Goal: Find specific page/section: Find specific page/section

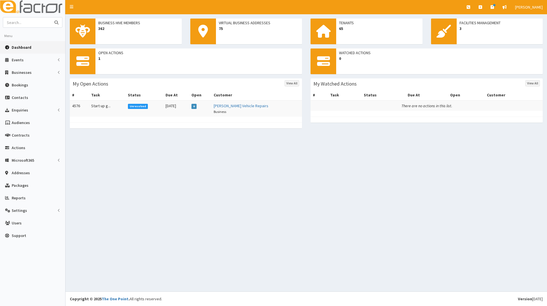
click at [23, 21] on input "text" at bounding box center [27, 22] width 48 height 10
type input "ladlow"
click at [51, 17] on button "submit" at bounding box center [56, 22] width 11 height 10
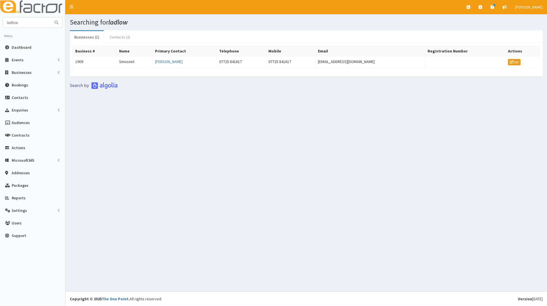
click at [109, 37] on link "Contacts (2)" at bounding box center [120, 37] width 30 height 12
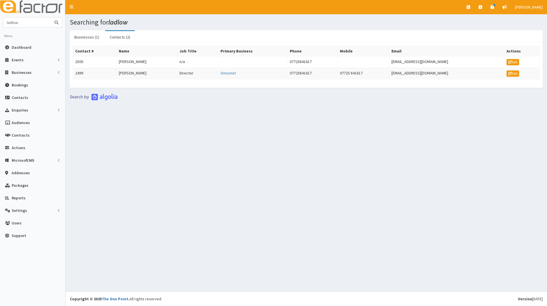
drag, startPoint x: 24, startPoint y: 23, endPoint x: 0, endPoint y: 25, distance: 23.8
click at [0, 25] on section "ladlow Menu Dashboard Events Events Campaigns" at bounding box center [32, 131] width 65 height 228
type input "sellers"
click at [51, 17] on button "submit" at bounding box center [56, 22] width 11 height 10
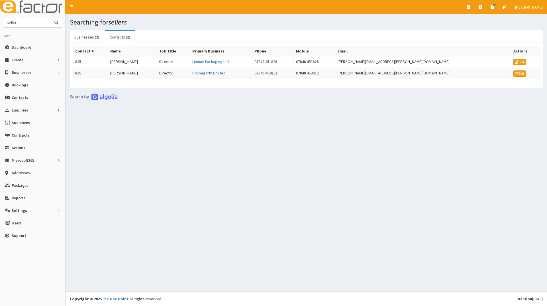
drag, startPoint x: 9, startPoint y: 23, endPoint x: 2, endPoint y: 25, distance: 7.2
click at [1, 26] on section "sellers Menu Dashboard Events Events Campaigns" at bounding box center [32, 131] width 65 height 228
type input "ladlow"
click at [51, 17] on button "submit" at bounding box center [56, 22] width 11 height 10
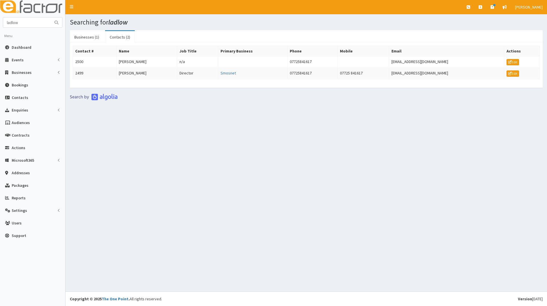
click at [114, 33] on link "Contacts (2)" at bounding box center [120, 37] width 30 height 12
click at [92, 35] on link "Businesses (1)" at bounding box center [87, 37] width 34 height 12
